Goal: Task Accomplishment & Management: Manage account settings

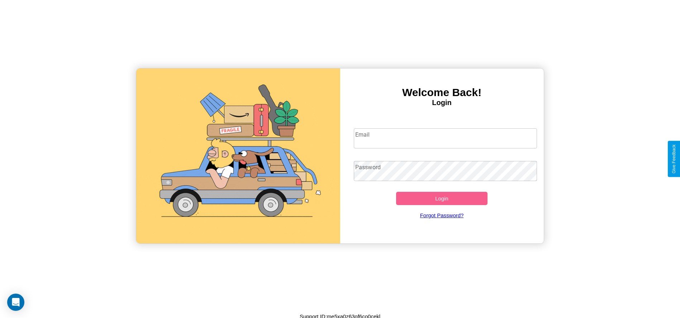
click at [445, 138] on input "Email" at bounding box center [445, 138] width 183 height 20
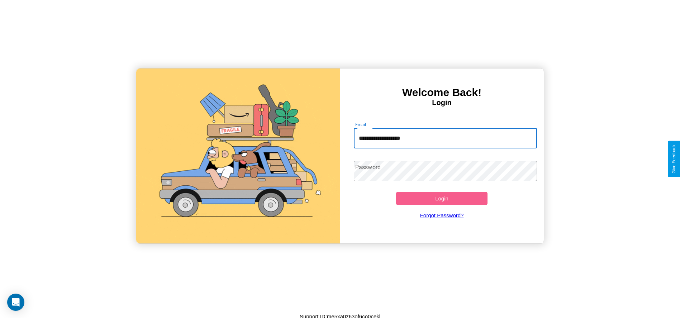
type input "**********"
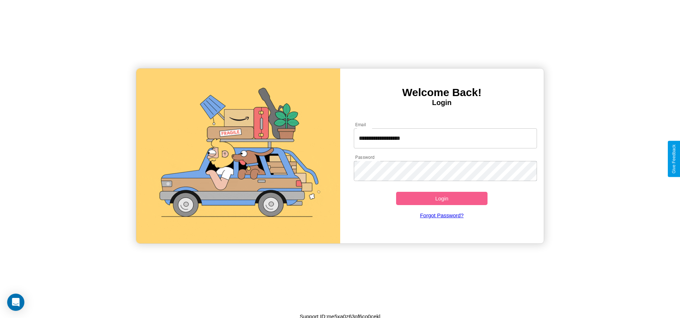
click at [441, 198] on button "Login" at bounding box center [442, 198] width 92 height 13
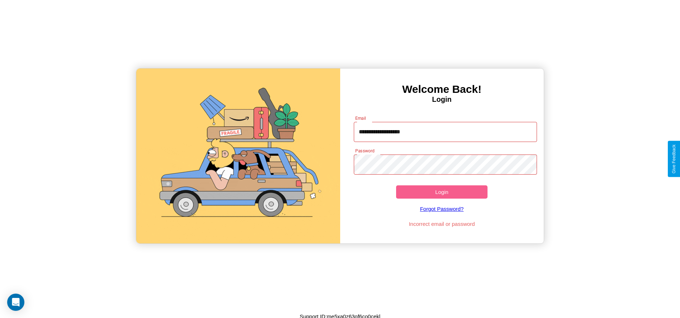
click at [441, 192] on button "Login" at bounding box center [442, 191] width 92 height 13
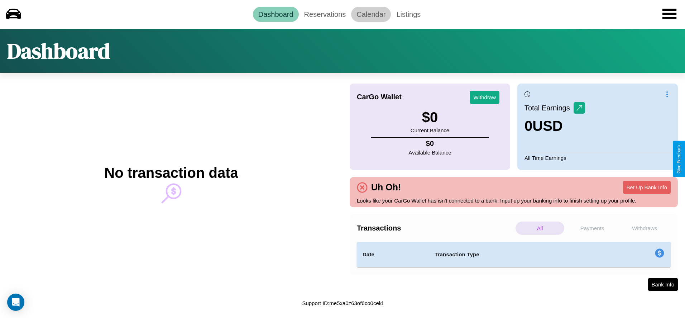
click at [371, 14] on link "Calendar" at bounding box center [371, 14] width 40 height 15
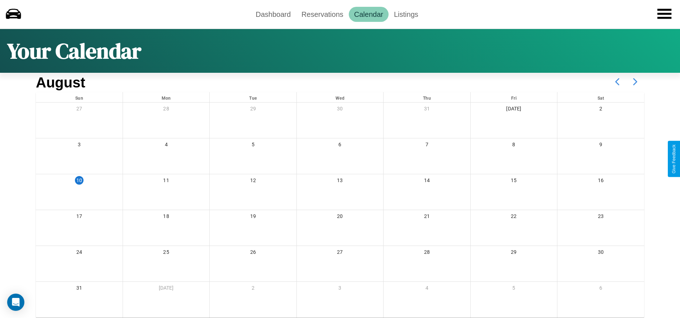
click at [635, 82] on icon at bounding box center [635, 82] width 18 height 18
click at [322, 14] on link "Reservations" at bounding box center [322, 14] width 53 height 15
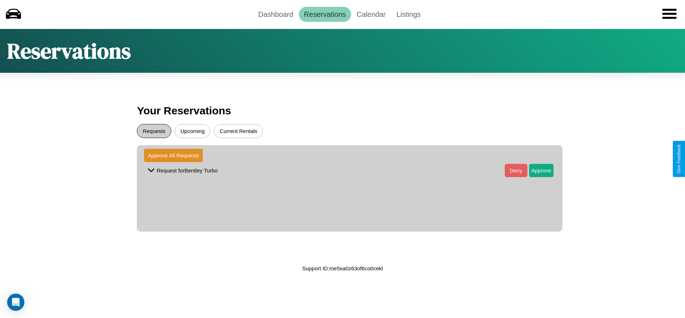
click at [154, 131] on button "Requests" at bounding box center [154, 131] width 34 height 14
click at [536, 170] on button "Approve" at bounding box center [541, 170] width 24 height 13
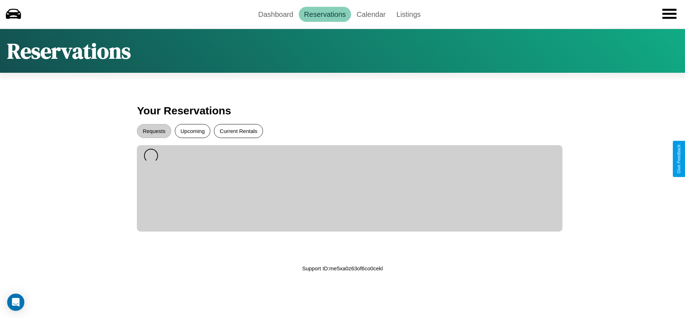
click at [238, 131] on button "Current Rentals" at bounding box center [238, 131] width 49 height 14
